Goal: Find specific page/section: Find specific page/section

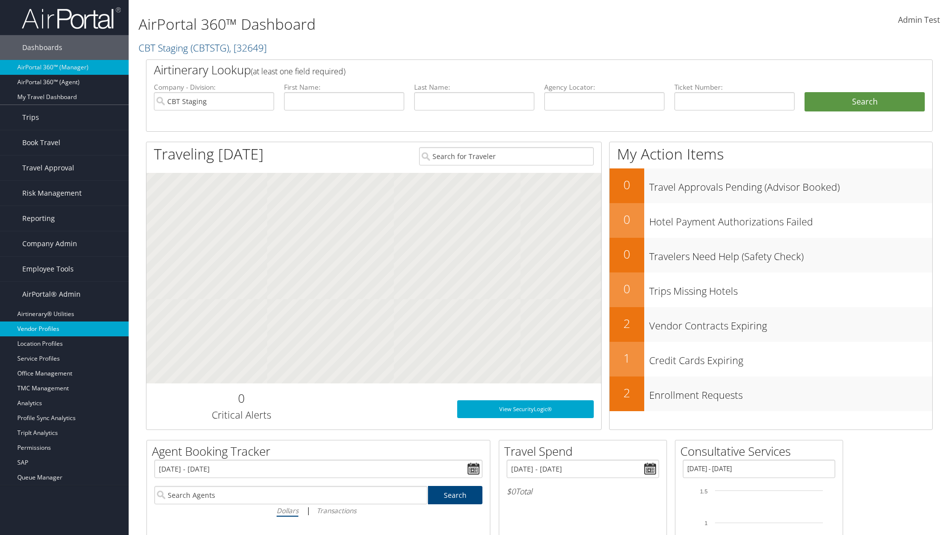
click at [64, 329] on link "Vendor Profiles" at bounding box center [64, 328] width 129 height 15
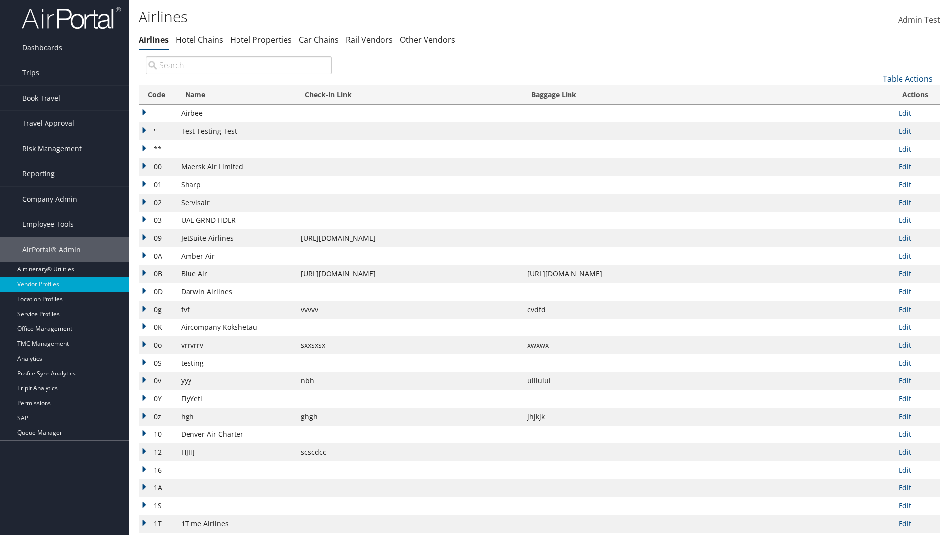
click at [156, 95] on th "Code" at bounding box center [157, 94] width 37 height 19
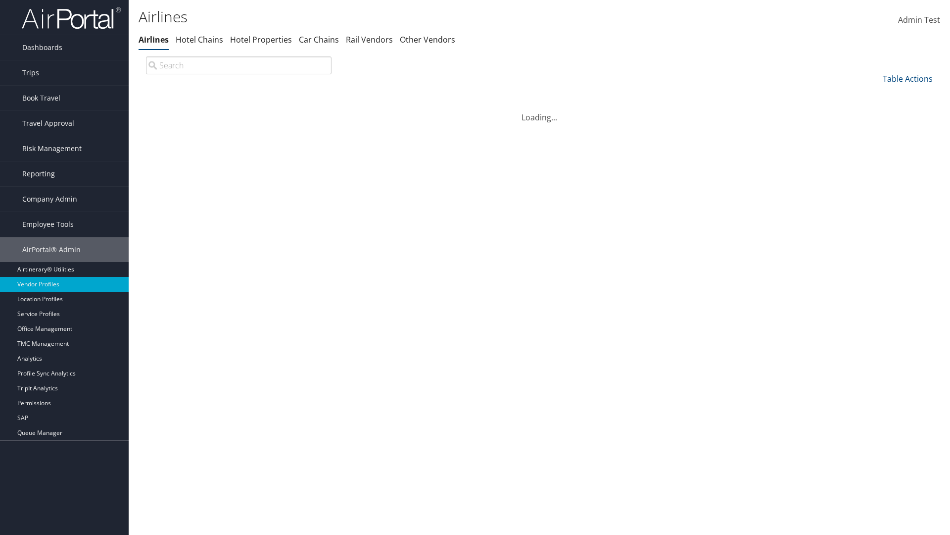
scroll to position [85, 0]
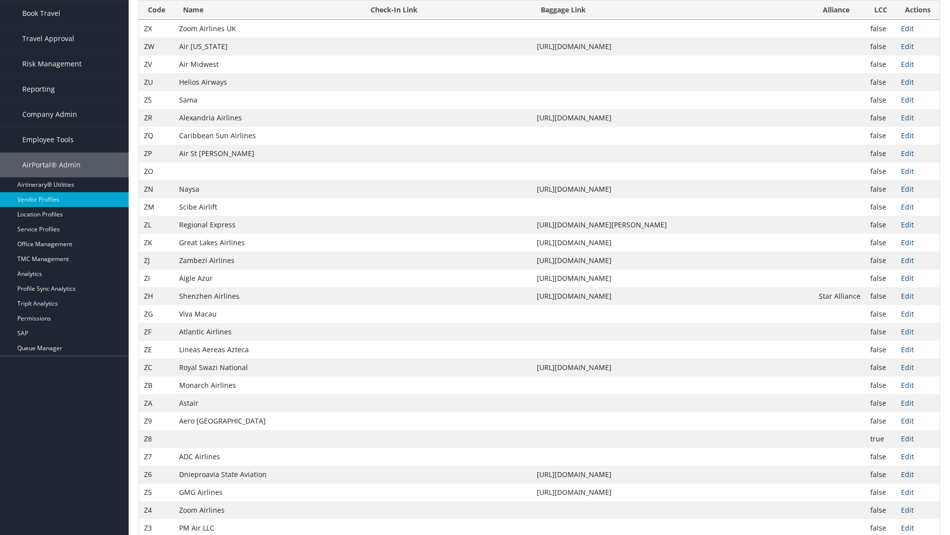
click at [156, 10] on th "Code" at bounding box center [156, 9] width 35 height 19
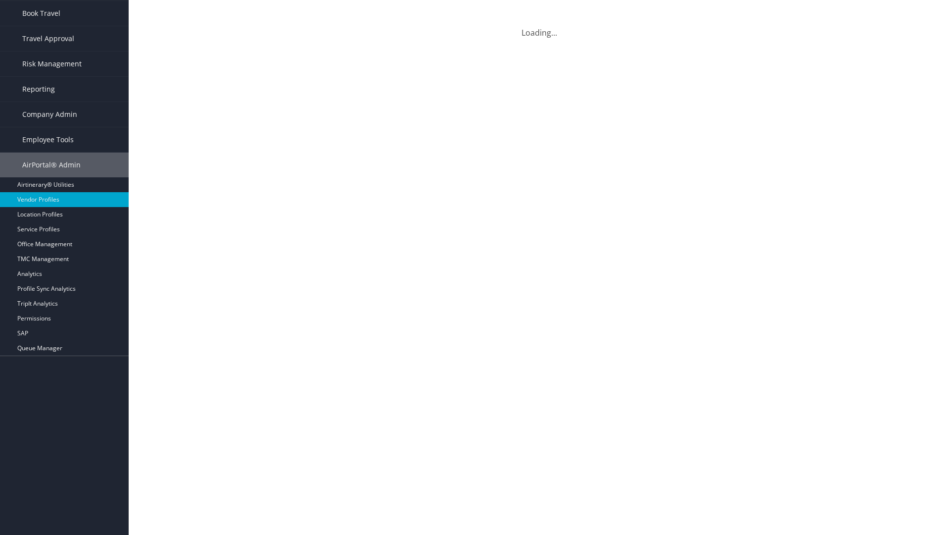
scroll to position [0, 0]
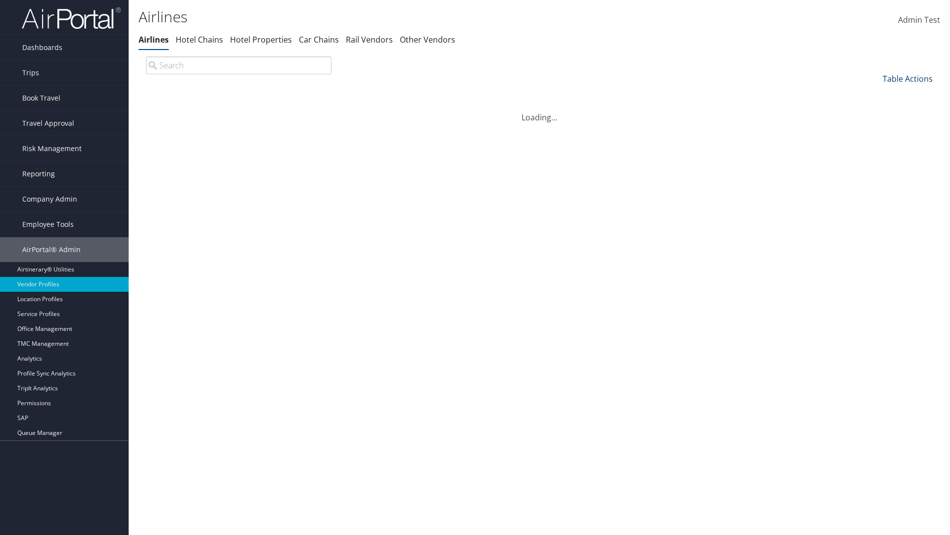
click at [908, 78] on link "Table Actions" at bounding box center [908, 78] width 50 height 11
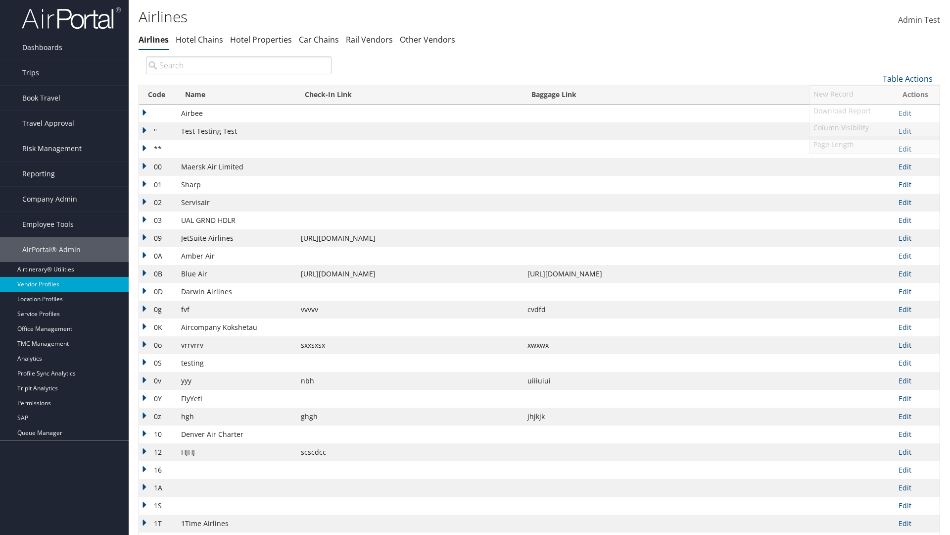
click at [875, 144] on link "Page Length" at bounding box center [875, 144] width 130 height 17
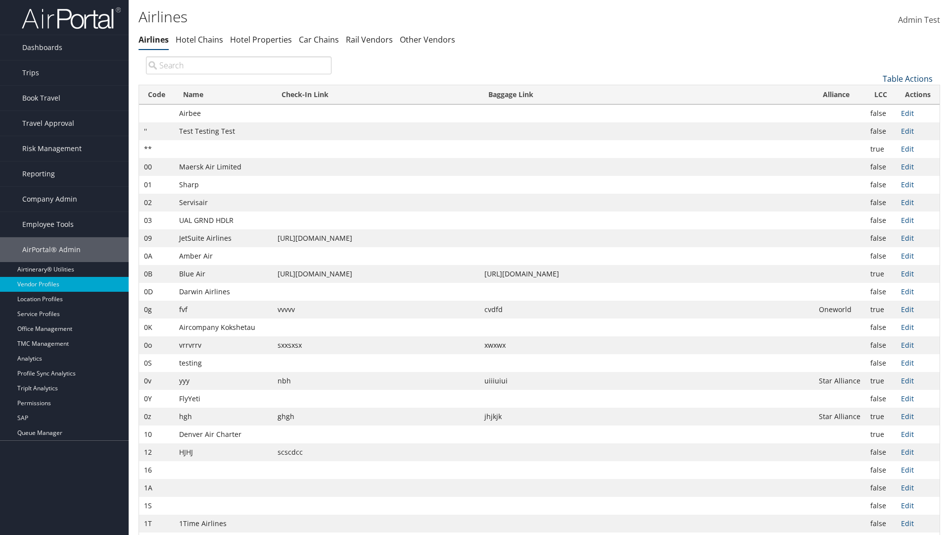
scroll to position [33, 0]
